Goal: Information Seeking & Learning: Learn about a topic

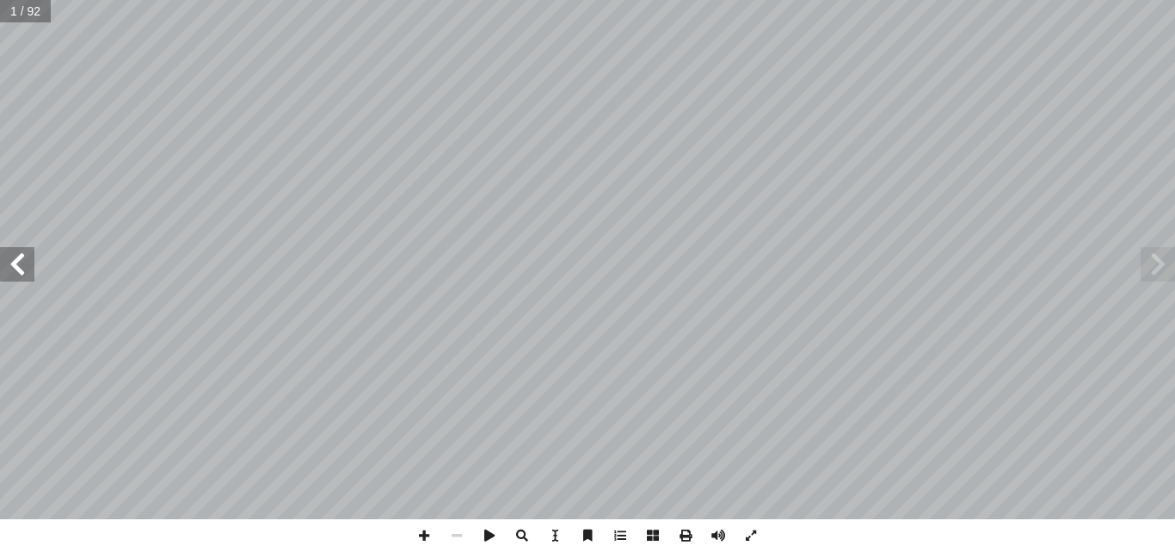
click at [8, 13] on input "text" at bounding box center [25, 11] width 51 height 22
type input "**"
click at [1161, 257] on span at bounding box center [1158, 264] width 34 height 34
click at [19, 268] on span at bounding box center [17, 264] width 34 height 34
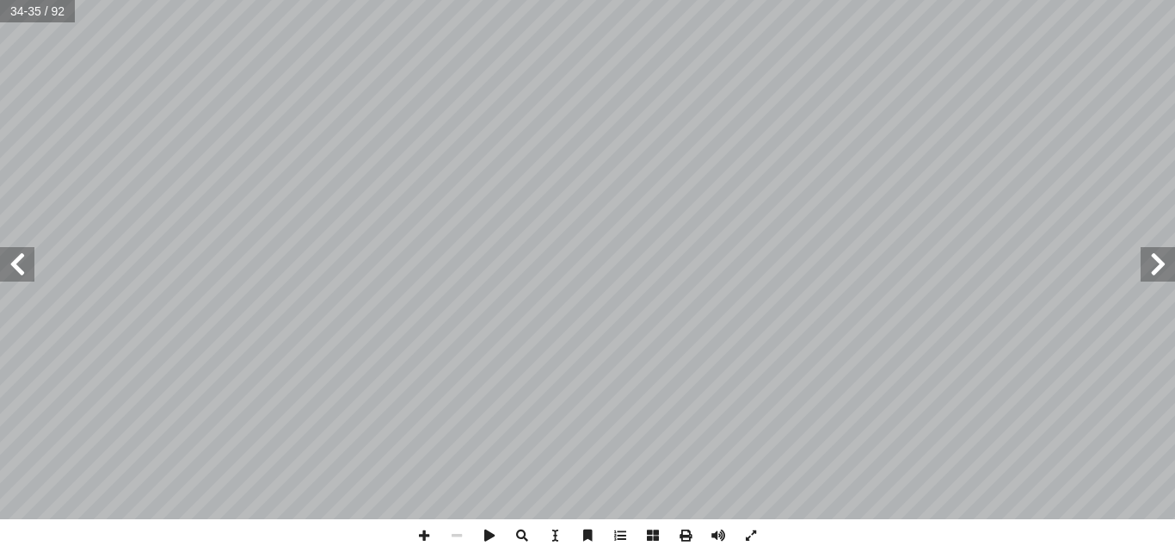
click at [19, 268] on span at bounding box center [17, 264] width 34 height 34
click at [16, 265] on span at bounding box center [17, 264] width 34 height 34
click at [418, 533] on span at bounding box center [424, 535] width 33 height 33
